Goal: Consume media (video, audio)

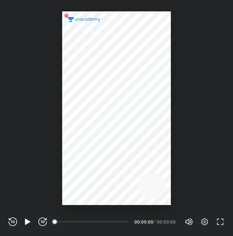
scroll to position [236, 233]
click at [72, 219] on div "00:00" at bounding box center [91, 221] width 73 height 7
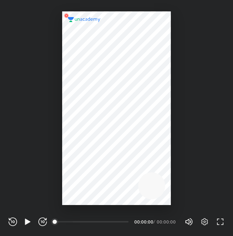
click at [72, 219] on div "00:00" at bounding box center [91, 221] width 73 height 7
click at [58, 219] on div "00:00" at bounding box center [91, 221] width 73 height 7
click at [24, 218] on icon "button" at bounding box center [27, 221] width 9 height 9
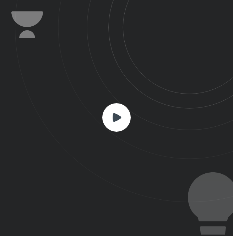
click at [117, 122] on rect at bounding box center [116, 117] width 28 height 28
